Goal: Navigation & Orientation: Find specific page/section

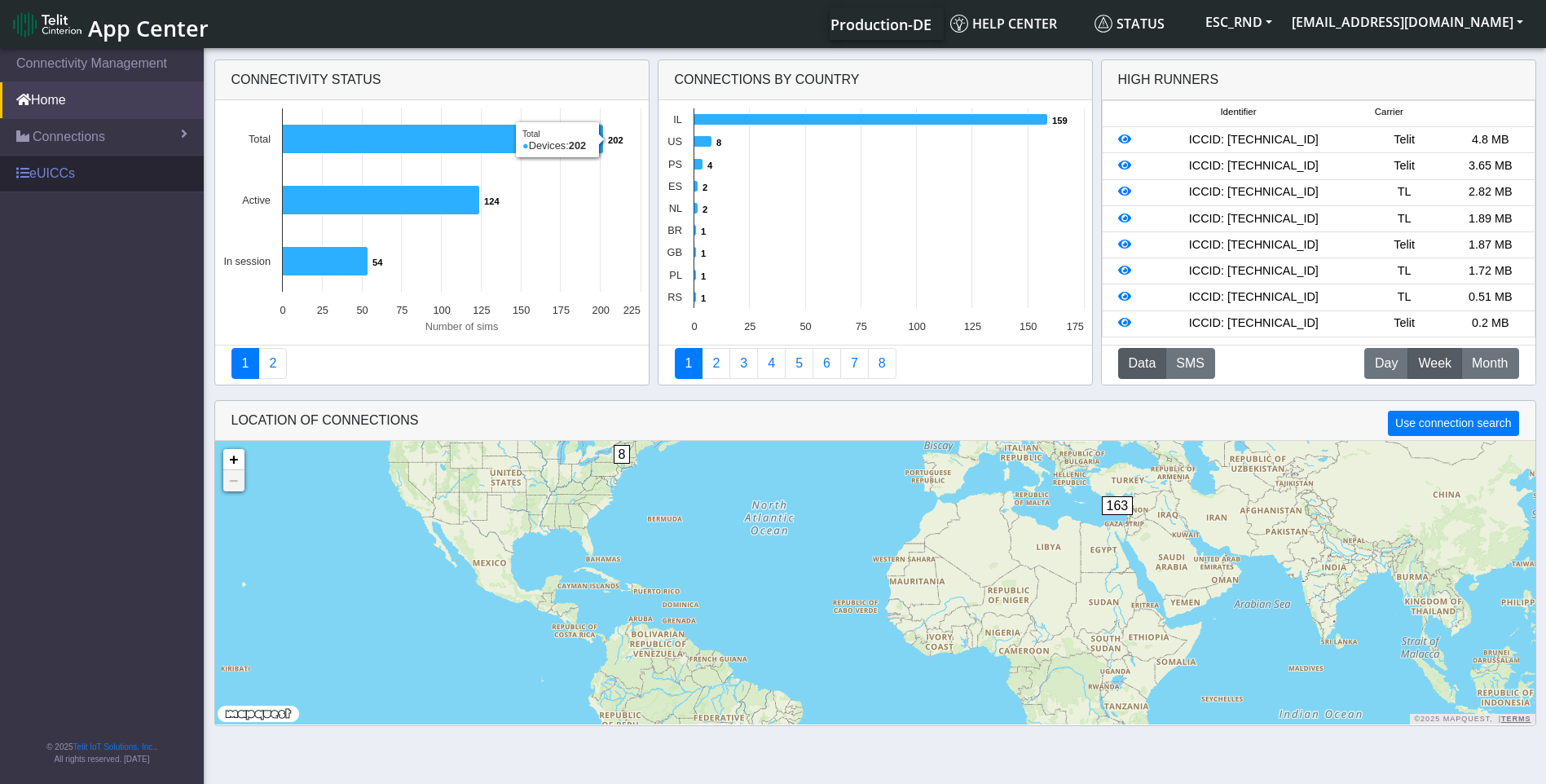
click at [45, 175] on link "eUICCs" at bounding box center [102, 174] width 204 height 36
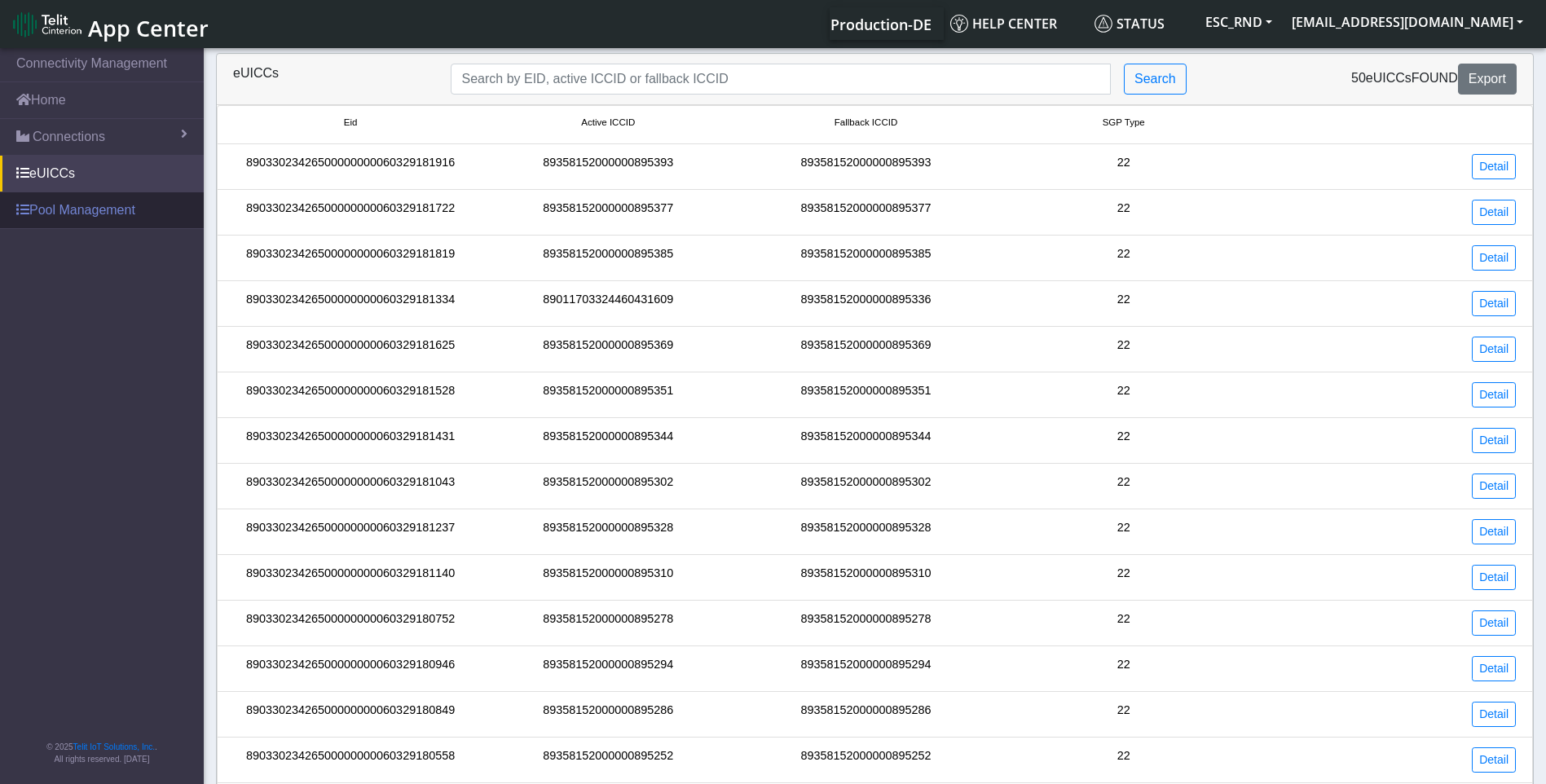
click at [85, 211] on link "Pool Management" at bounding box center [102, 211] width 204 height 36
